Goal: Information Seeking & Learning: Learn about a topic

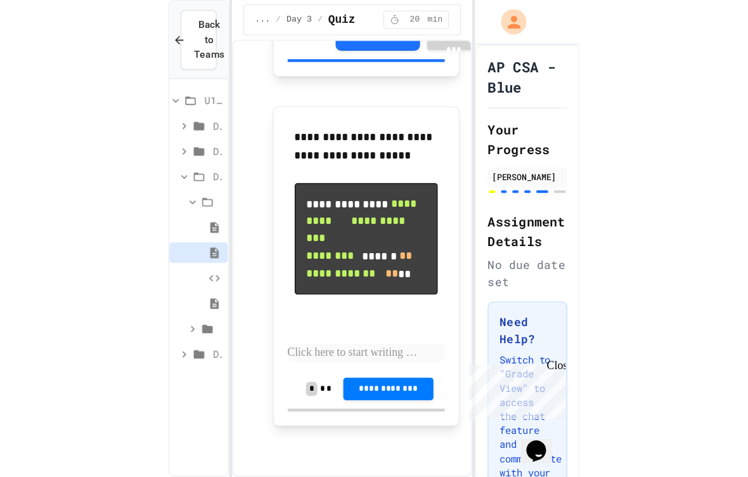
scroll to position [2045, 0]
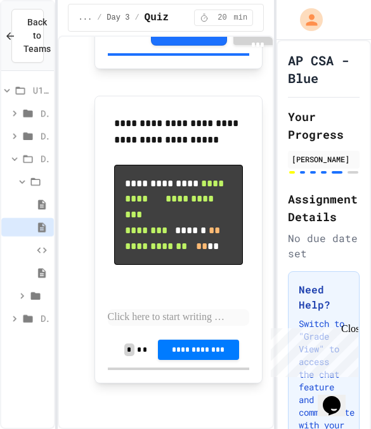
click at [215, 309] on p at bounding box center [179, 317] width 142 height 16
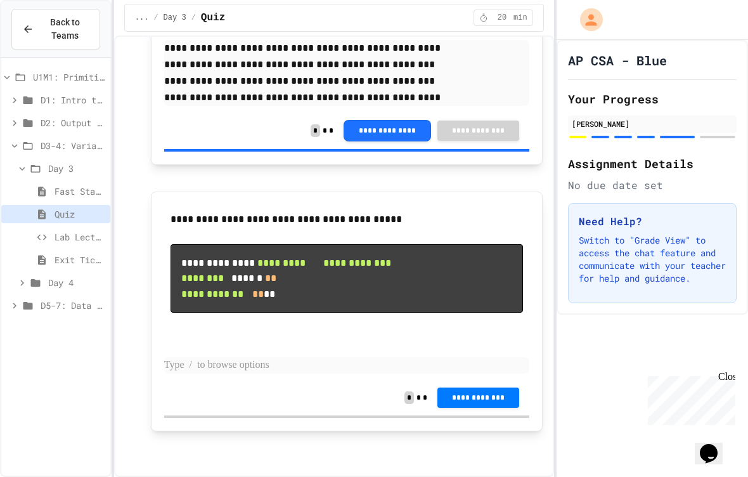
scroll to position [1626, 0]
click at [86, 130] on div "D2: Output and Compiling Code" at bounding box center [55, 123] width 109 height 18
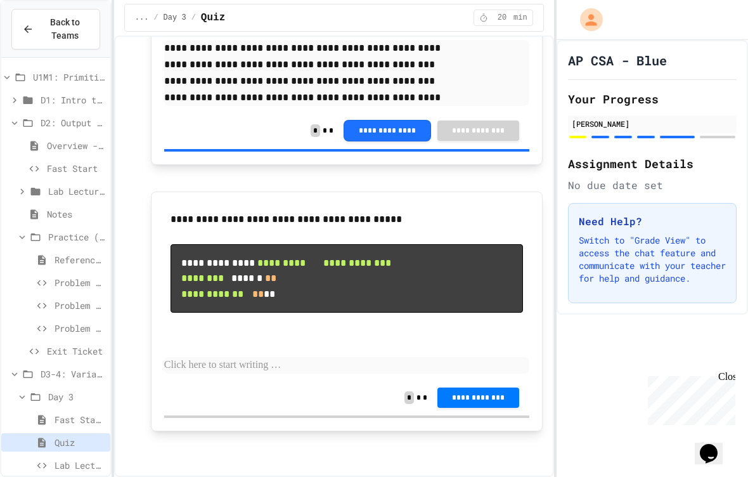
click at [80, 146] on span "Overview - Teacher Only" at bounding box center [76, 145] width 58 height 13
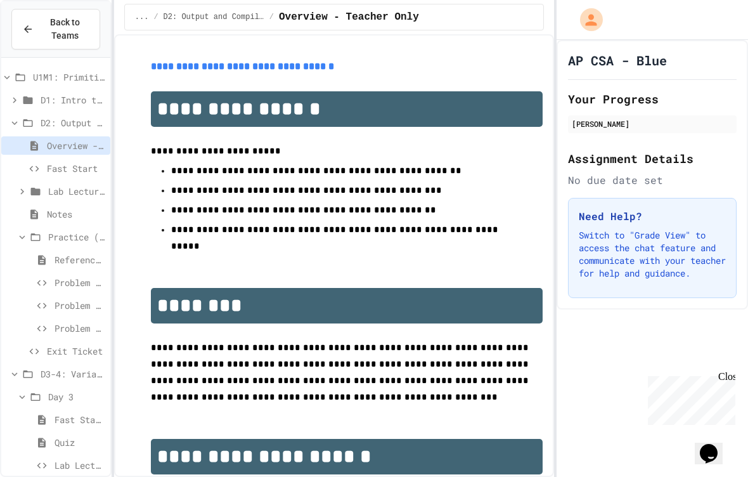
click at [93, 165] on span "Fast Start" at bounding box center [76, 168] width 58 height 13
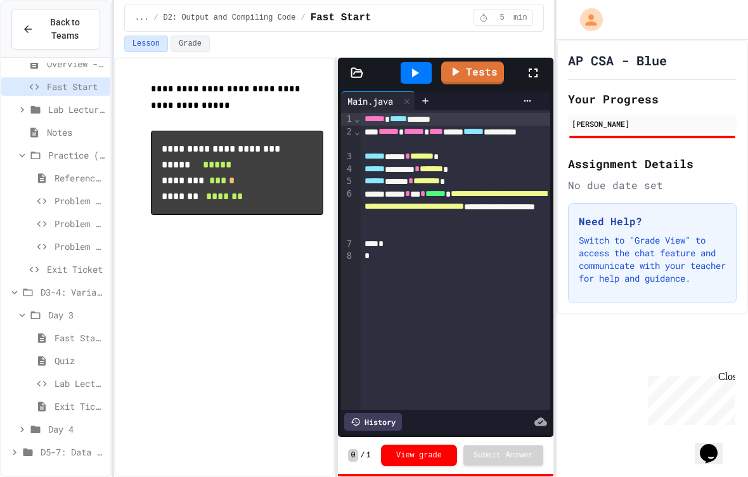
scroll to position [82, 0]
click at [90, 358] on span "Quiz" at bounding box center [80, 360] width 51 height 13
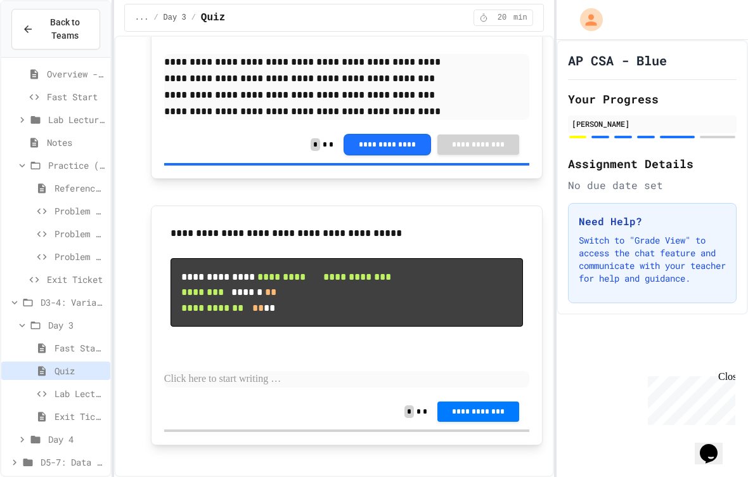
scroll to position [1570, 0]
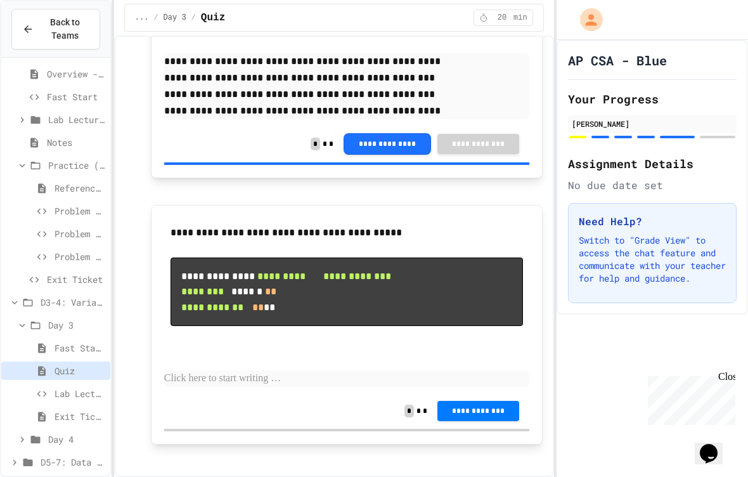
click at [44, 188] on icon at bounding box center [42, 188] width 8 height 10
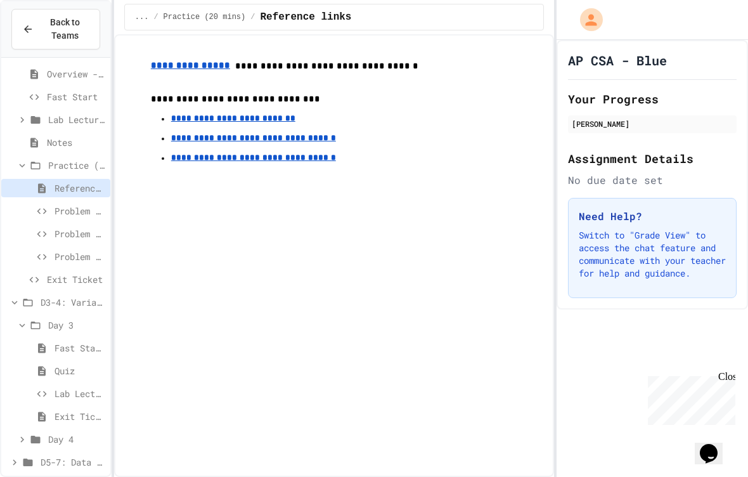
click at [46, 234] on icon at bounding box center [41, 233] width 15 height 11
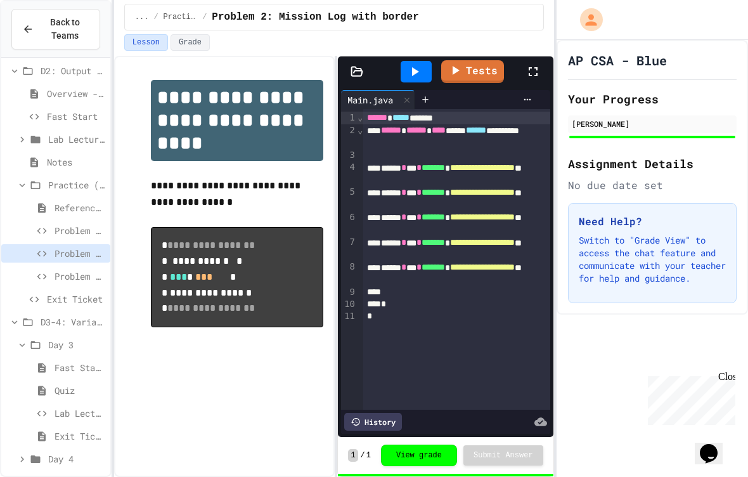
scroll to position [53, 0]
click at [70, 275] on span "Problem 3: Rocket Launch" at bounding box center [80, 275] width 51 height 13
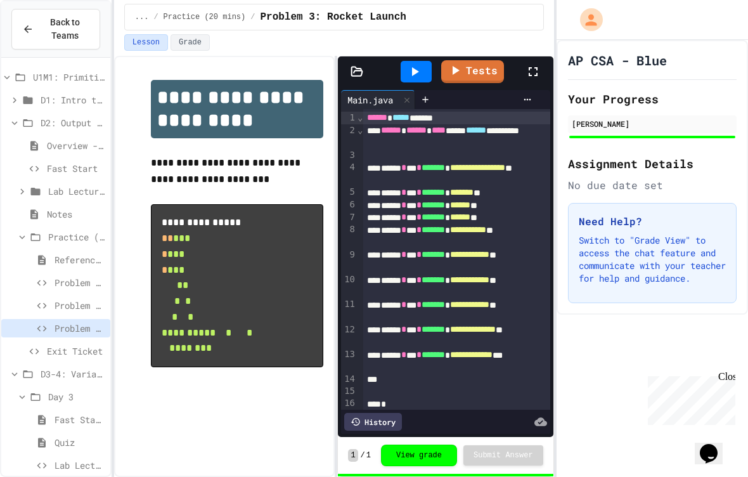
click at [48, 144] on span "Overview - Teacher Only" at bounding box center [76, 145] width 58 height 13
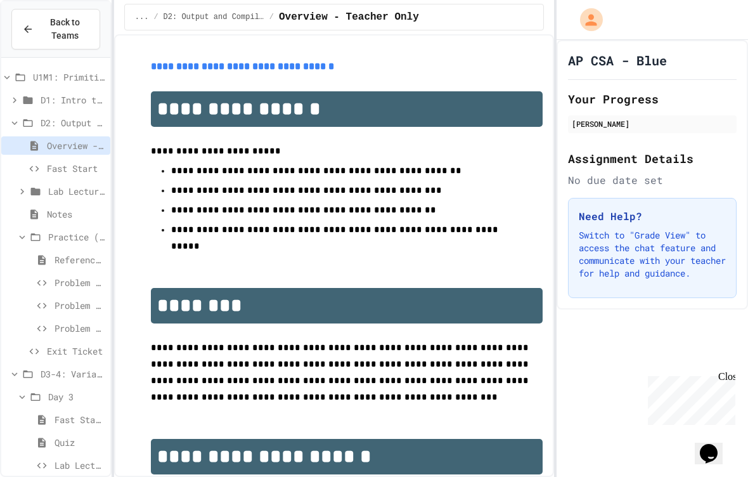
click at [34, 177] on div "Fast Start" at bounding box center [55, 168] width 109 height 18
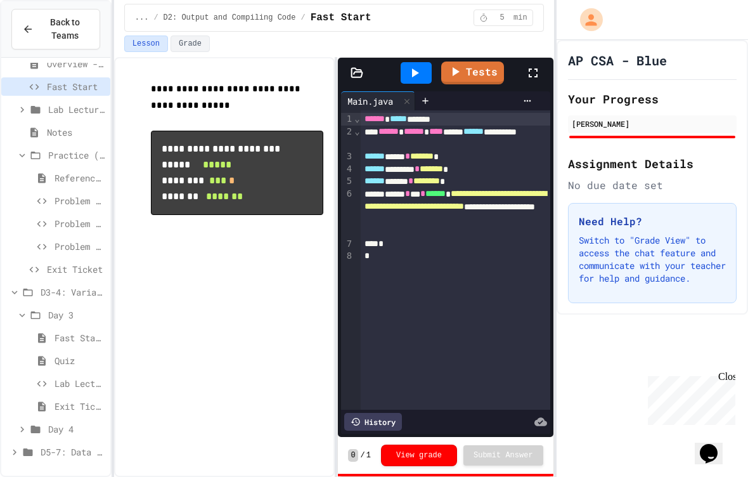
scroll to position [82, 0]
click at [98, 365] on span "Quiz" at bounding box center [80, 360] width 51 height 13
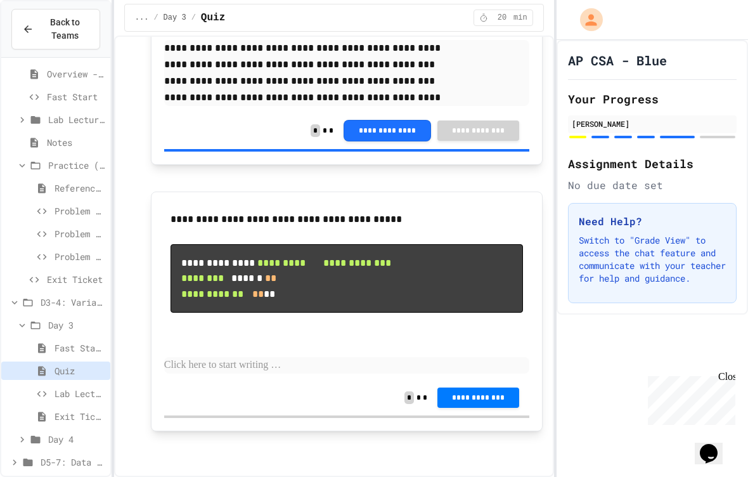
scroll to position [1654, 0]
click at [370, 369] on p at bounding box center [346, 365] width 365 height 16
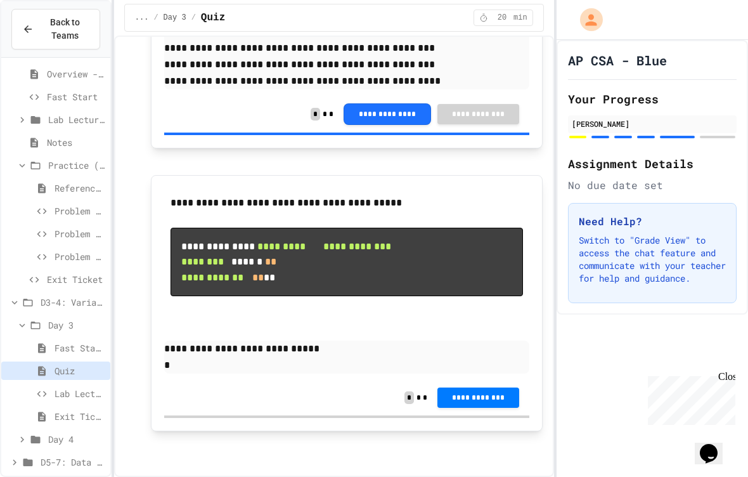
click at [209, 357] on p "**********" at bounding box center [346, 349] width 365 height 16
click at [170, 397] on div "**********" at bounding box center [346, 398] width 365 height 36
click at [169, 396] on div "**********" at bounding box center [346, 398] width 365 height 36
click at [180, 374] on p "*" at bounding box center [346, 365] width 365 height 16
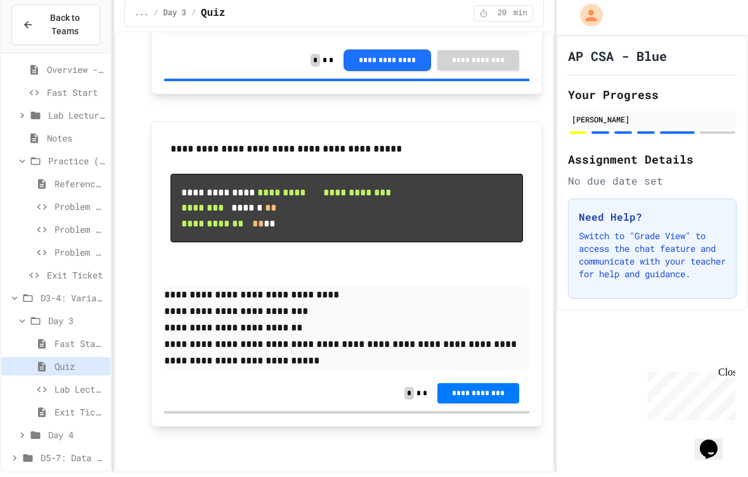
scroll to position [1720, 0]
click at [370, 394] on span "**********" at bounding box center [478, 398] width 61 height 10
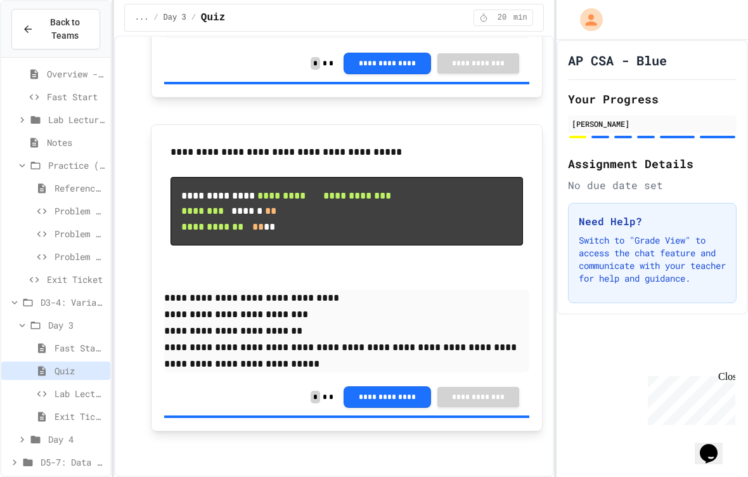
click at [93, 397] on span "Lab Lecture" at bounding box center [80, 393] width 51 height 13
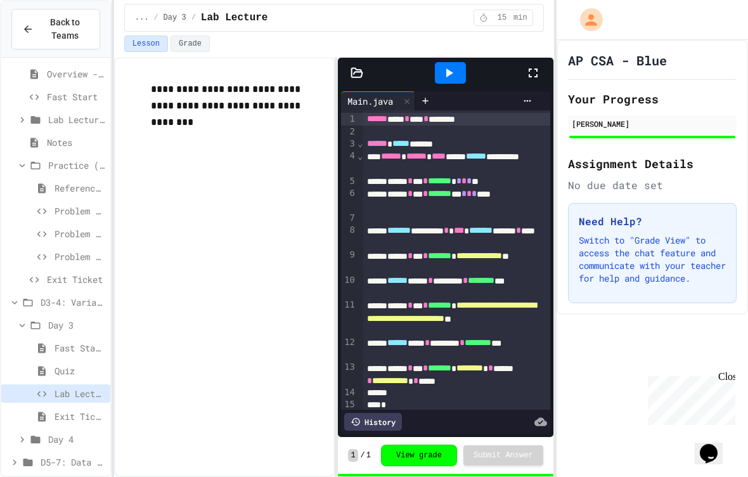
click at [67, 414] on span "Exit Ticket" at bounding box center [80, 416] width 51 height 13
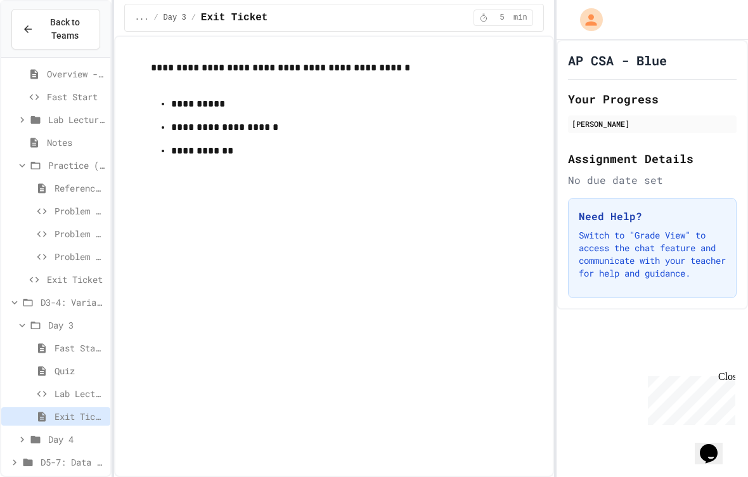
click at [22, 325] on icon at bounding box center [21, 325] width 11 height 11
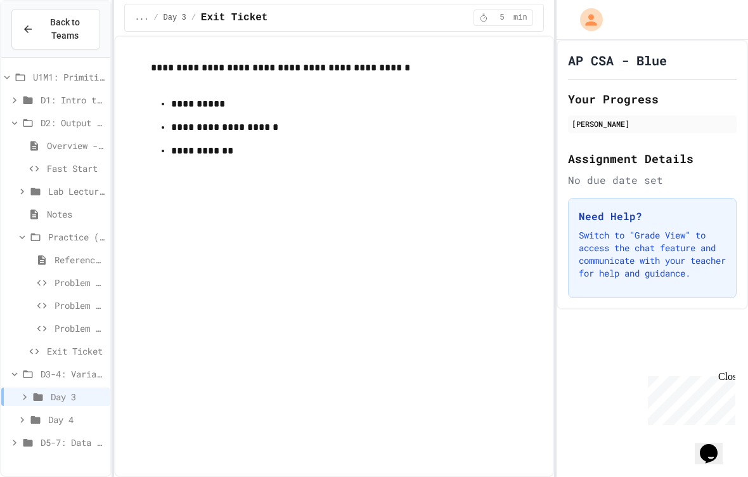
click at [27, 417] on icon at bounding box center [21, 419] width 11 height 11
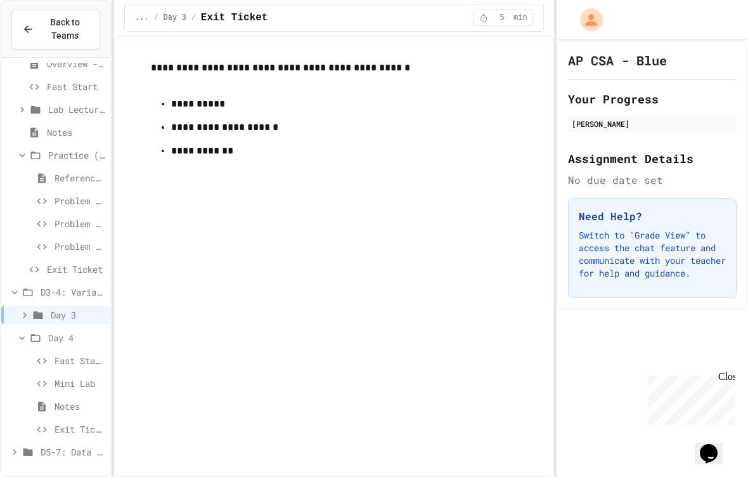
click at [45, 366] on icon at bounding box center [41, 360] width 15 height 11
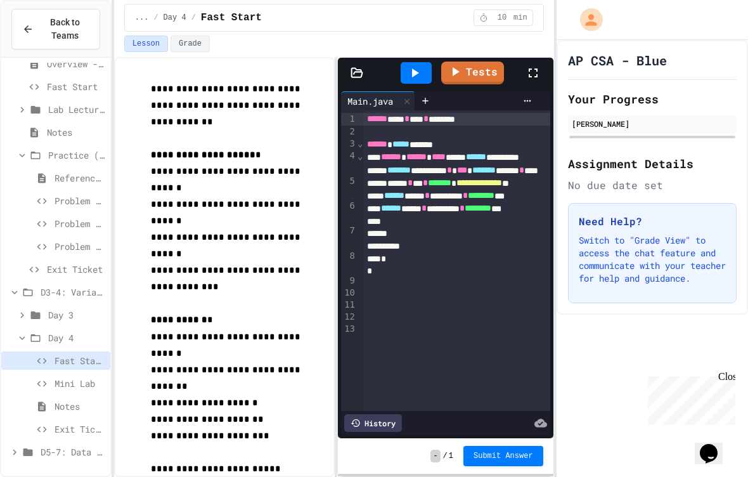
scroll to position [82, 0]
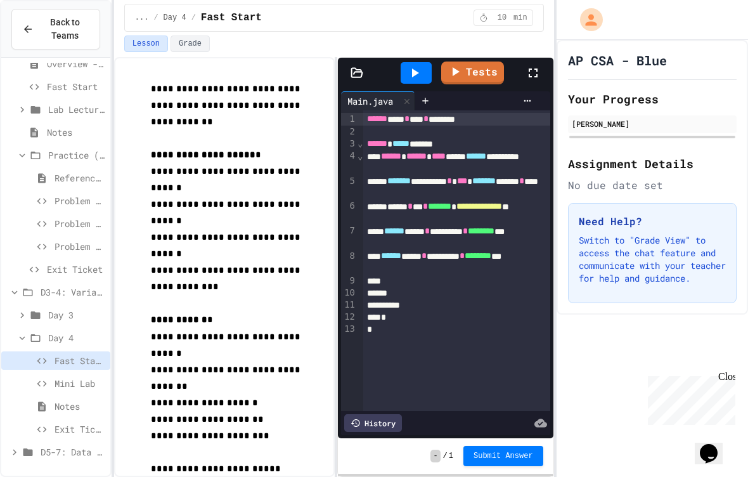
click at [45, 379] on icon at bounding box center [41, 383] width 15 height 11
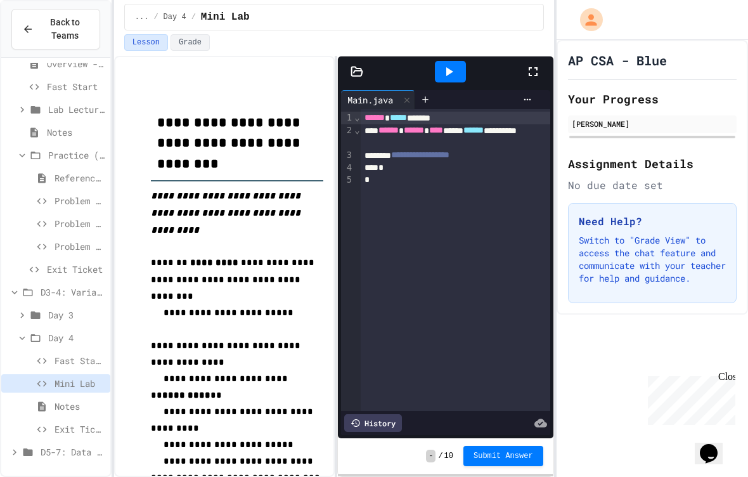
scroll to position [82, 0]
click at [46, 401] on icon at bounding box center [41, 406] width 15 height 11
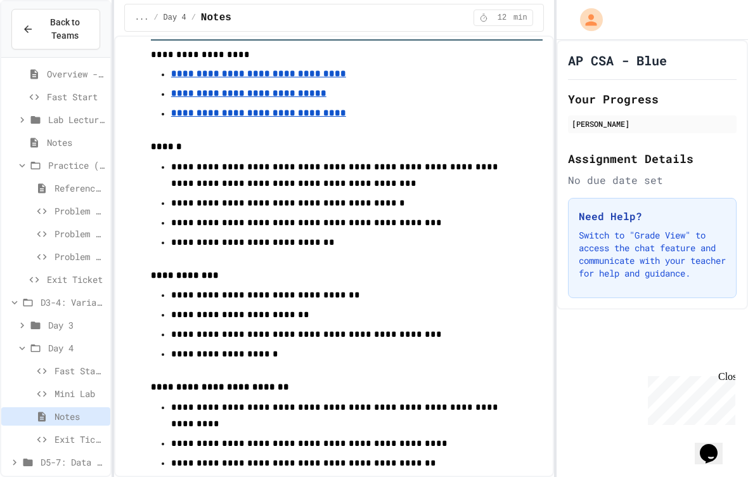
scroll to position [65, 0]
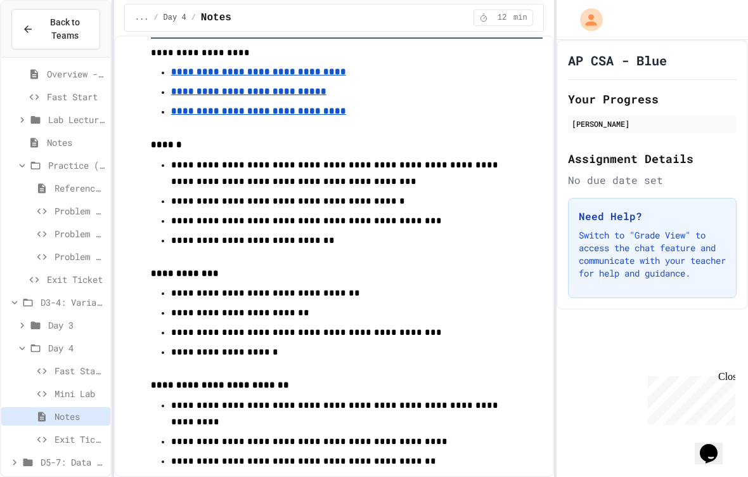
click at [51, 423] on div "Notes" at bounding box center [55, 416] width 109 height 18
click at [55, 429] on div "Exit Ticket" at bounding box center [55, 439] width 109 height 18
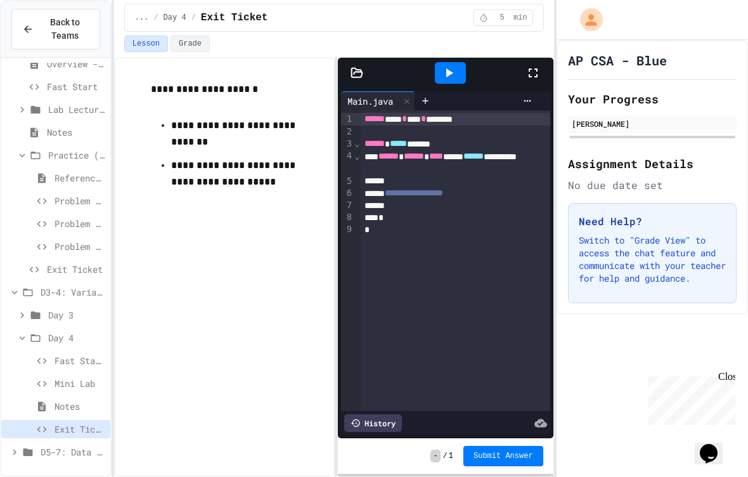
scroll to position [82, 0]
click at [54, 429] on div "D5-7: Data Types and Number Calculations" at bounding box center [55, 452] width 109 height 18
click at [53, 429] on div "D5-7: Data Types and Number Calculations" at bounding box center [55, 452] width 109 height 18
click at [26, 429] on icon at bounding box center [27, 451] width 15 height 11
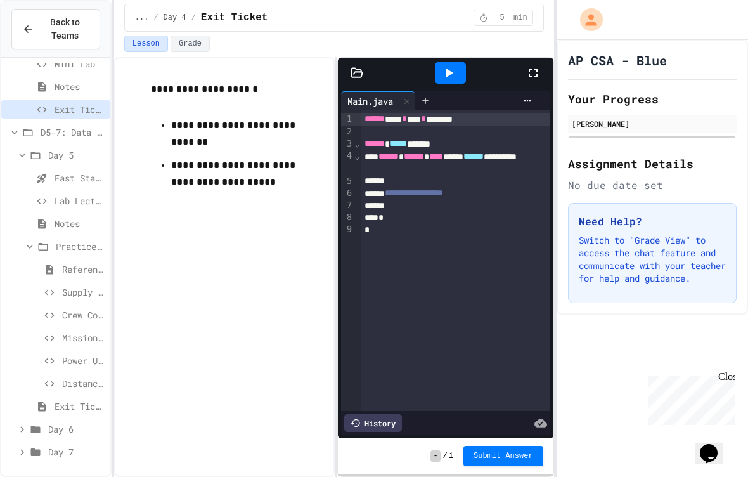
scroll to position [401, 0]
click at [56, 275] on div "Reference Link" at bounding box center [55, 269] width 109 height 18
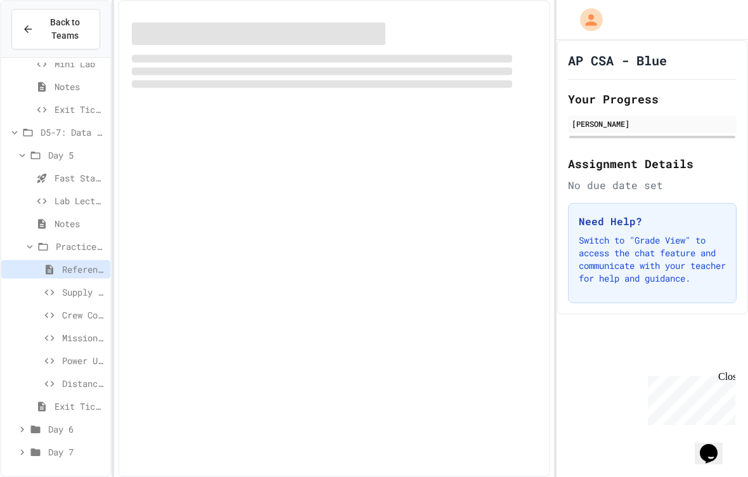
scroll to position [391, 0]
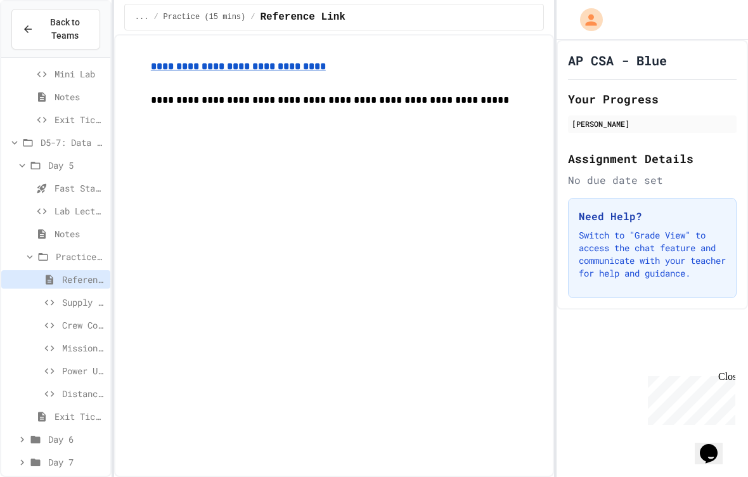
click at [51, 231] on div "Notes" at bounding box center [55, 233] width 109 height 18
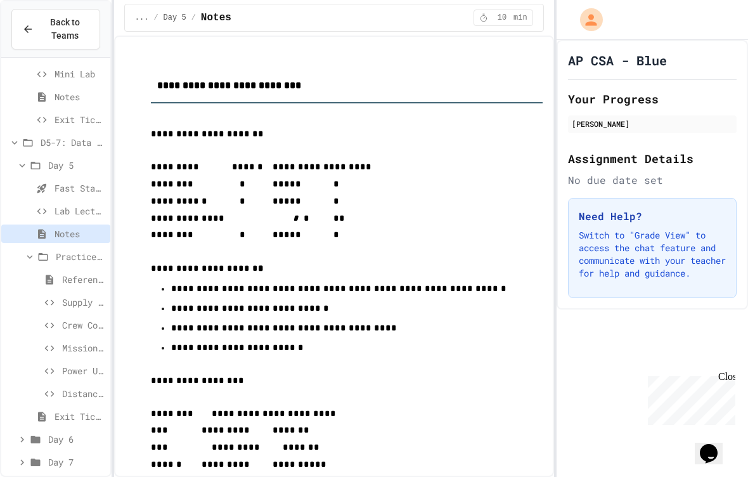
scroll to position [52, 0]
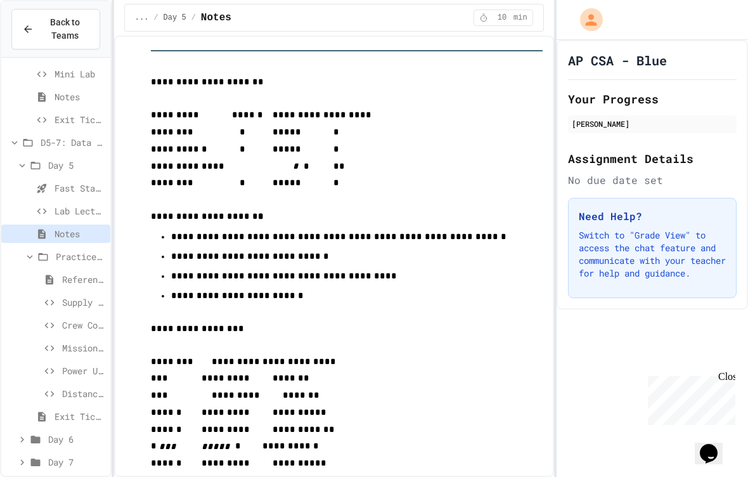
click at [69, 301] on span "Supply Counter" at bounding box center [83, 302] width 43 height 13
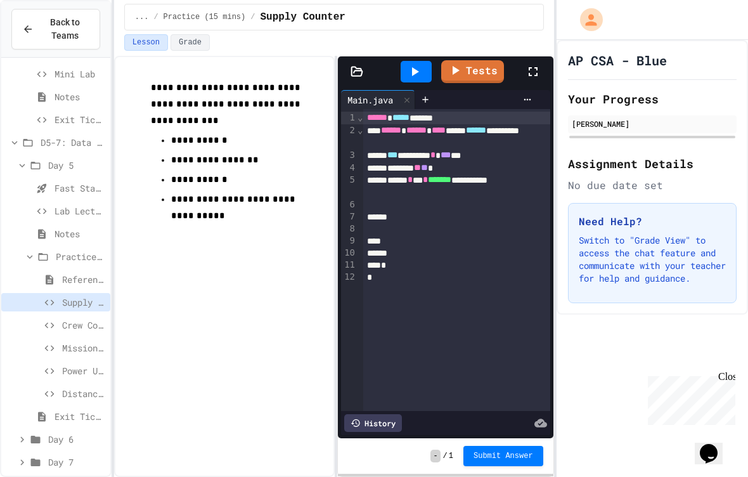
click at [18, 164] on icon at bounding box center [21, 165] width 11 height 11
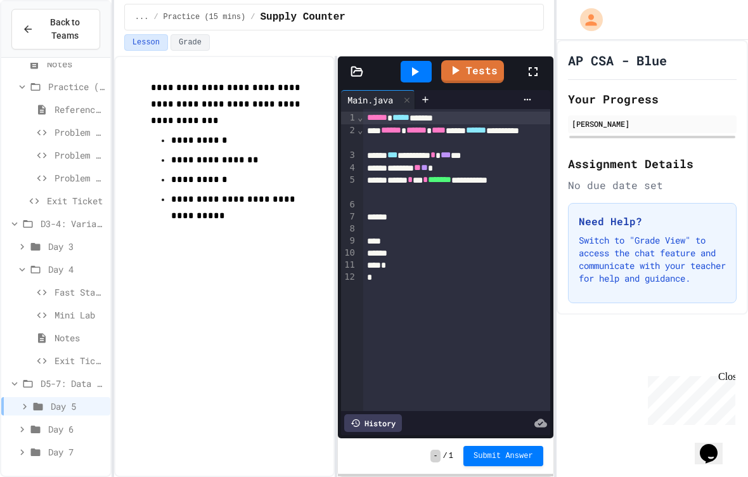
scroll to position [150, 0]
click at [18, 424] on icon at bounding box center [21, 429] width 11 height 11
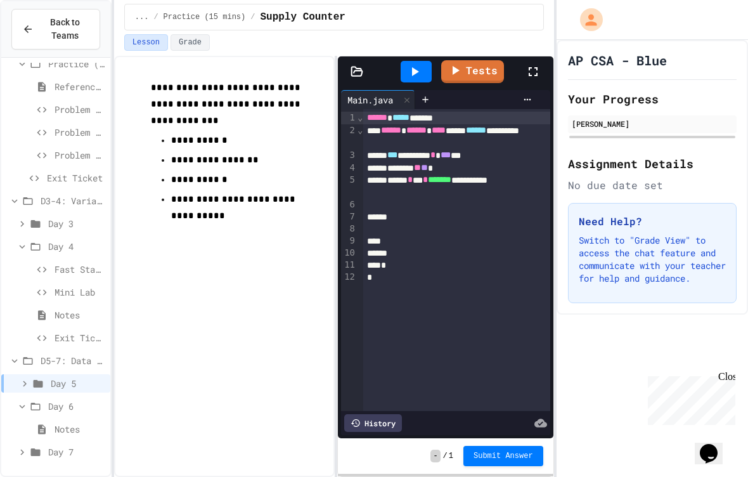
scroll to position [173, 0]
click at [53, 424] on div at bounding box center [55, 175] width 109 height 571
click at [59, 429] on span "Notes" at bounding box center [80, 428] width 51 height 13
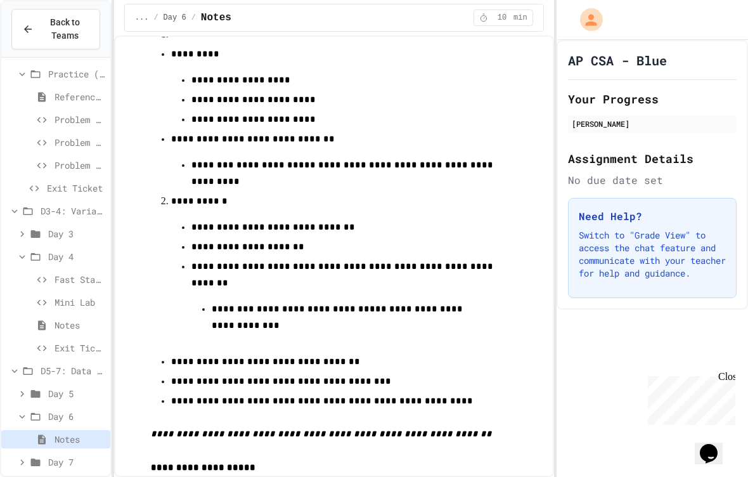
scroll to position [151, 0]
